Goal: Task Accomplishment & Management: Manage account settings

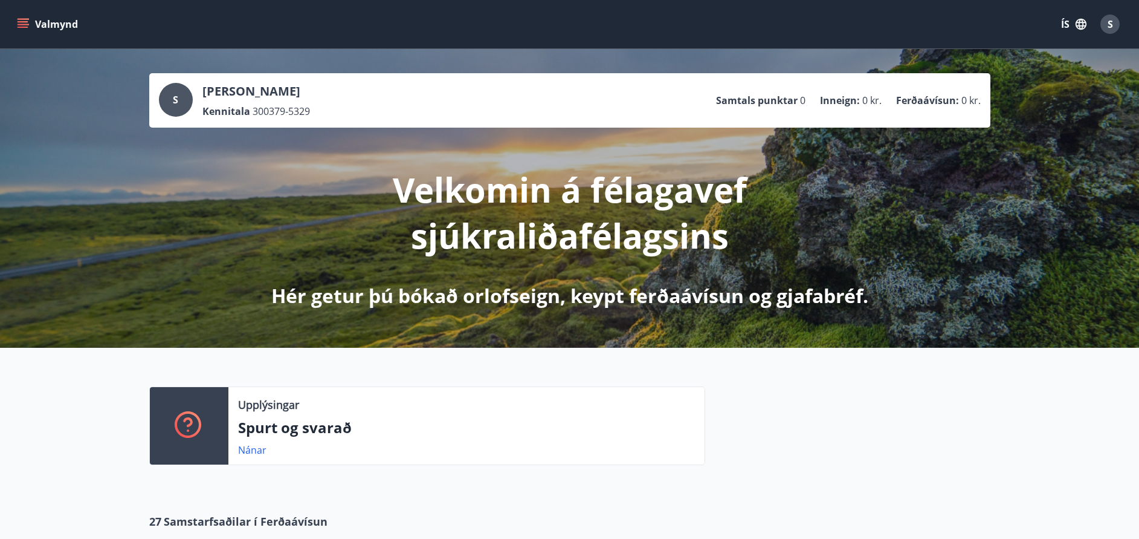
click at [1125, 30] on div "Valmynd ÍS S" at bounding box center [569, 24] width 1139 height 48
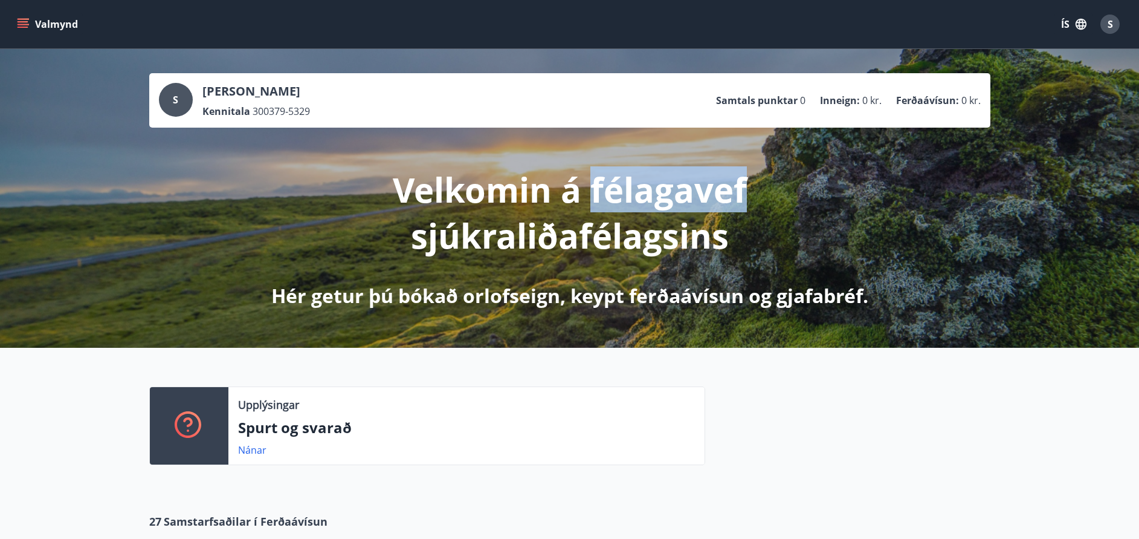
drag, startPoint x: 592, startPoint y: 187, endPoint x: 754, endPoint y: 195, distance: 162.8
click at [754, 195] on p "Velkomin á félagavef sjúkraliðafélagsins" at bounding box center [570, 212] width 638 height 92
click at [1105, 33] on span "S" at bounding box center [1110, 24] width 19 height 19
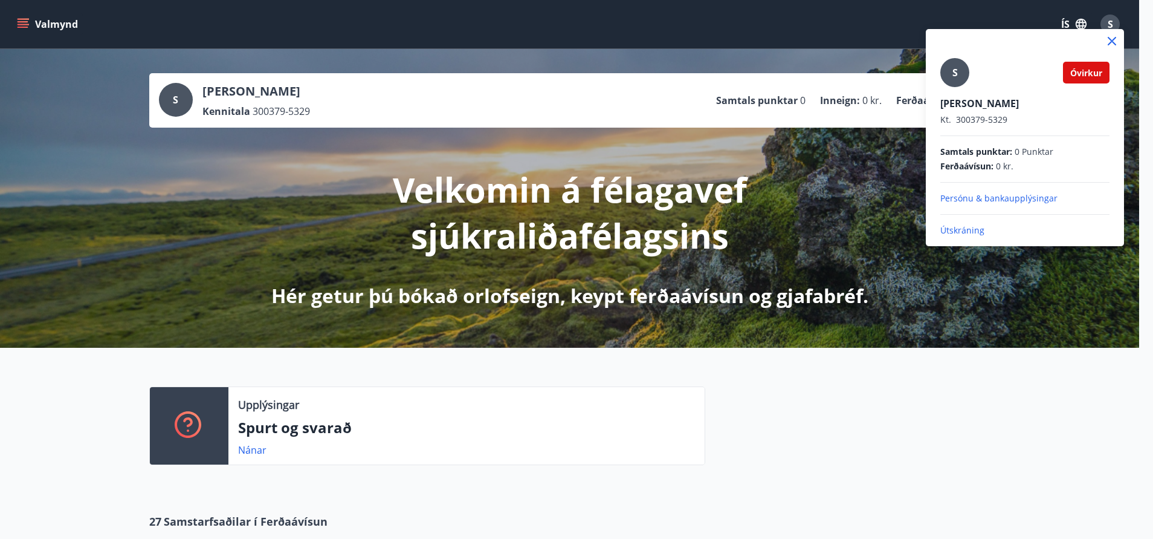
click at [970, 226] on p "Útskráning" at bounding box center [1025, 230] width 169 height 12
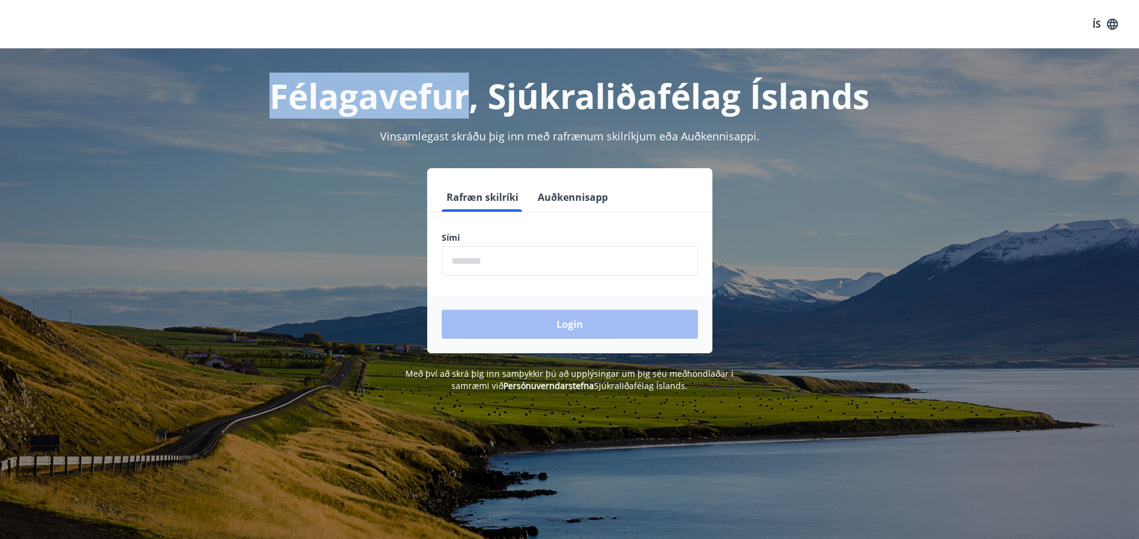
drag, startPoint x: 258, startPoint y: 96, endPoint x: 473, endPoint y: 98, distance: 214.6
click at [473, 98] on h1 "Félagavefur, Sjúkraliðafélag Íslands" at bounding box center [569, 96] width 841 height 46
drag, startPoint x: 473, startPoint y: 98, endPoint x: 456, endPoint y: 94, distance: 17.3
click at [456, 94] on h1 "Félagavefur, Sjúkraliðafélag Íslands" at bounding box center [569, 96] width 841 height 46
click at [472, 102] on h1 "Félagavefur, Sjúkraliðafélag Íslands" at bounding box center [569, 96] width 841 height 46
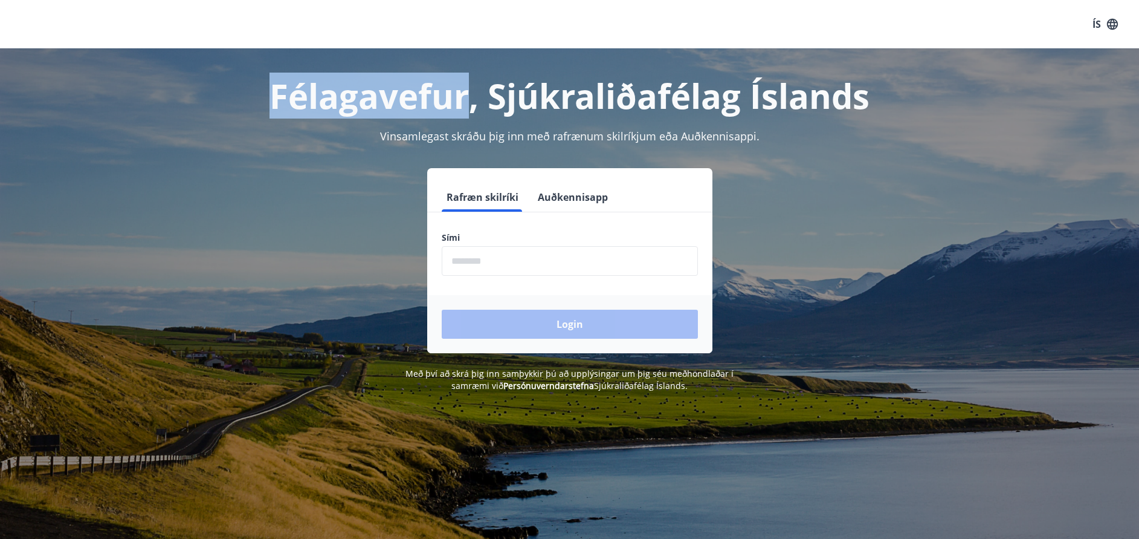
click at [466, 96] on h1 "Félagavefur, Sjúkraliðafélag Íslands" at bounding box center [569, 96] width 841 height 46
